Goal: Complete application form

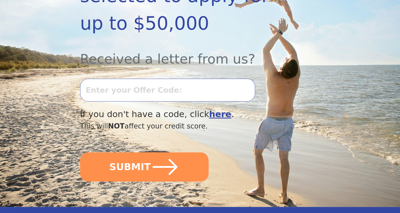
scroll to position [169, 0]
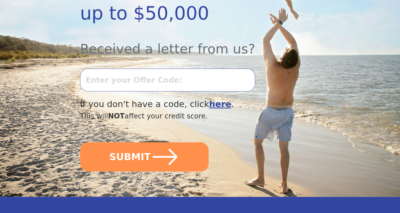
click at [151, 69] on input "text" at bounding box center [167, 80] width 175 height 23
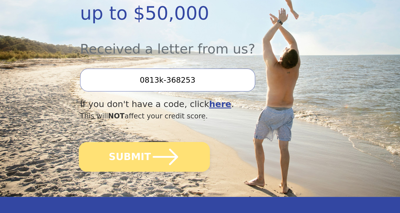
type input "0813k-368253"
click at [151, 142] on icon "submit" at bounding box center [165, 156] width 29 height 29
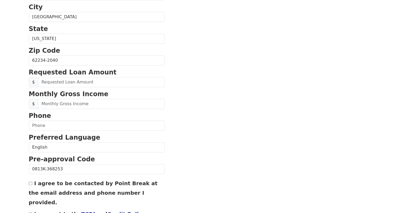
scroll to position [167, 0]
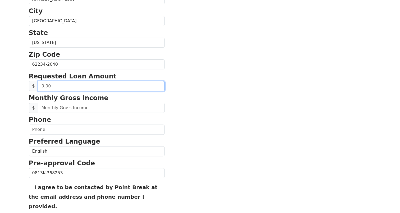
click at [69, 81] on input "text" at bounding box center [101, 86] width 127 height 10
type input "40,000.00"
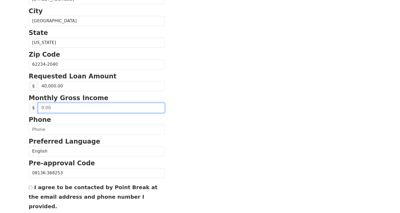
click at [69, 106] on input "text" at bounding box center [101, 108] width 127 height 10
type input "8,000.00"
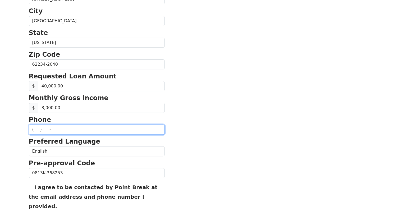
click at [38, 129] on input "text" at bounding box center [97, 129] width 136 height 10
type input "(618) 558-8071"
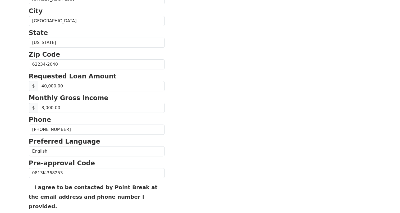
type input "stlnhlfan@gmail.com"
type input "(618) 558-8071"
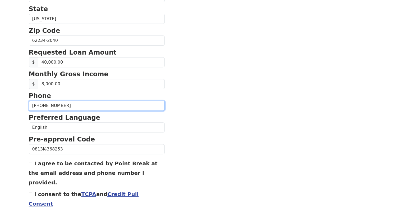
scroll to position [207, 0]
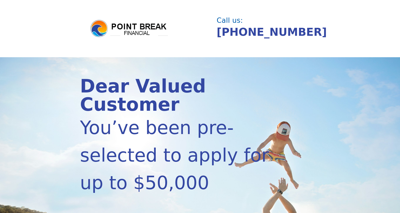
scroll to position [168, 0]
